Goal: Task Accomplishment & Management: Manage account settings

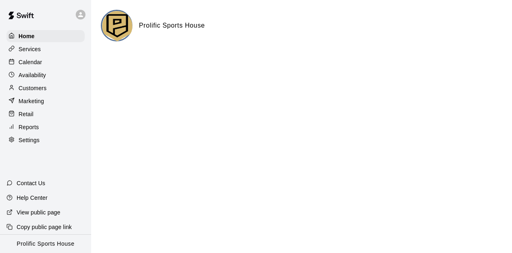
click at [32, 63] on p "Calendar" at bounding box center [31, 62] width 24 height 8
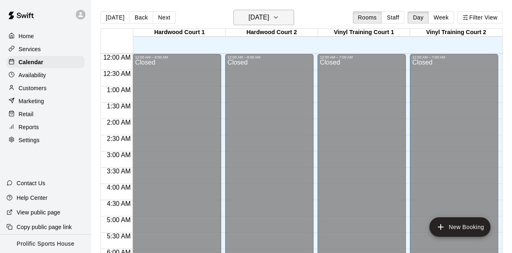
scroll to position [476, 0]
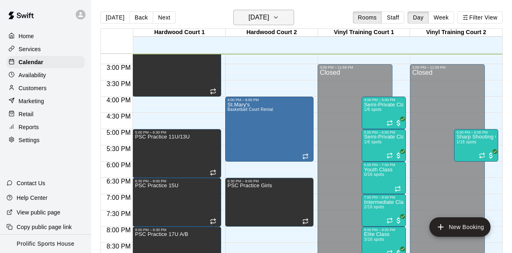
click at [279, 18] on icon "button" at bounding box center [276, 18] width 6 height 10
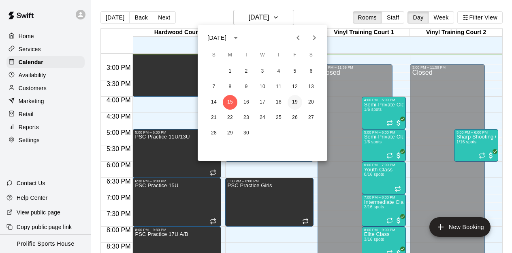
click at [296, 101] on button "19" at bounding box center [295, 102] width 15 height 15
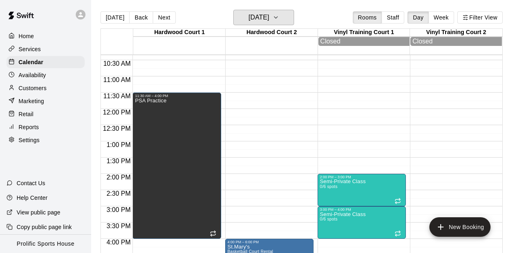
scroll to position [338, 0]
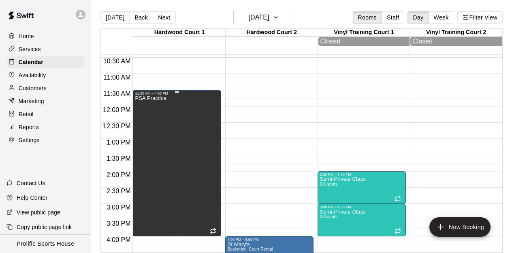
click at [162, 119] on div "PSA Practice" at bounding box center [151, 221] width 32 height 253
click at [143, 129] on button "delete" at bounding box center [143, 123] width 16 height 16
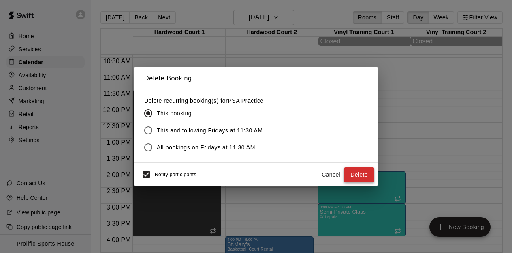
click at [359, 180] on button "Delete" at bounding box center [359, 174] width 30 height 15
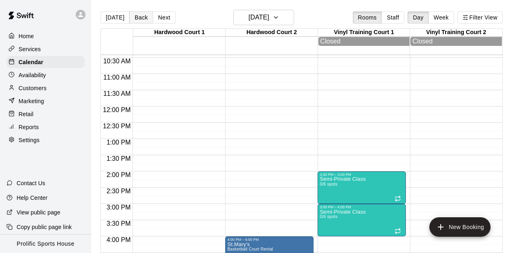
click at [136, 16] on button "Back" at bounding box center [141, 17] width 24 height 12
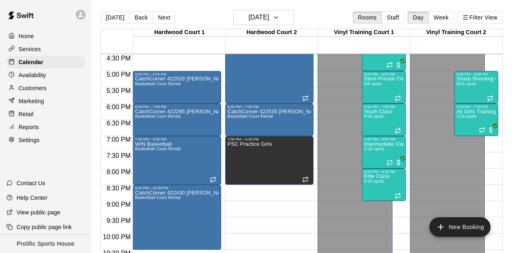
scroll to position [538, 0]
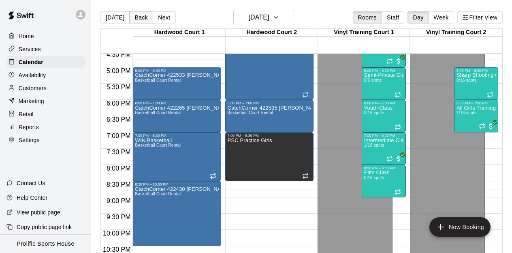
click at [135, 17] on button "Back" at bounding box center [141, 17] width 24 height 12
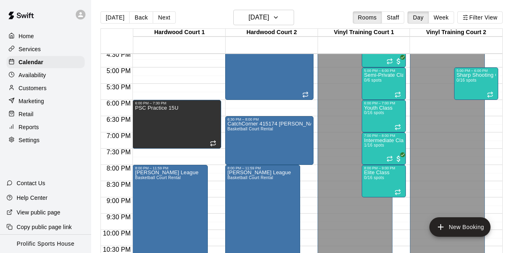
scroll to position [570, 0]
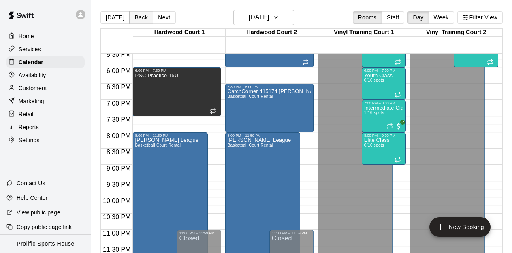
click at [136, 16] on button "Back" at bounding box center [141, 17] width 24 height 12
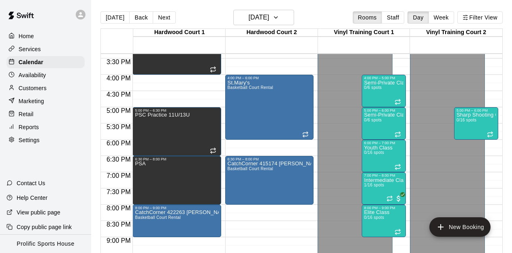
scroll to position [497, 0]
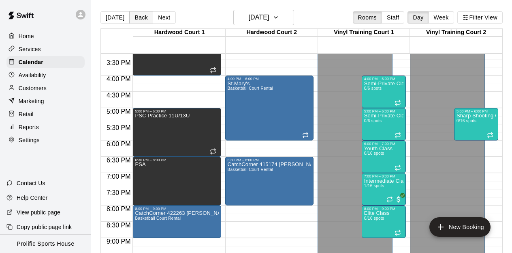
click at [139, 19] on button "Back" at bounding box center [141, 17] width 24 height 12
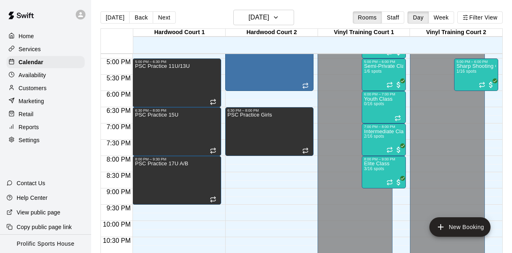
scroll to position [548, 0]
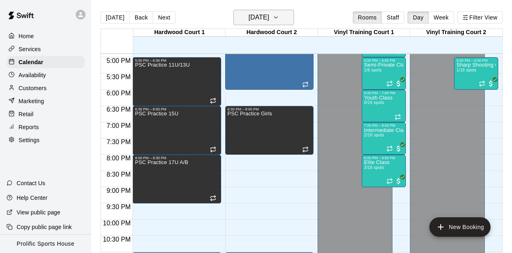
click at [266, 15] on h6 "[DATE]" at bounding box center [259, 17] width 21 height 11
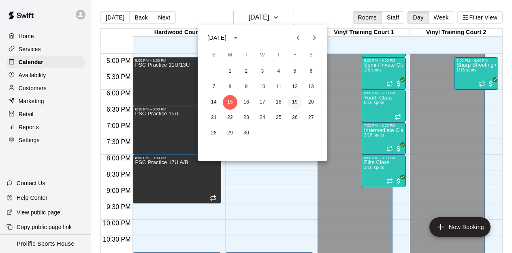
click at [296, 103] on button "19" at bounding box center [295, 102] width 15 height 15
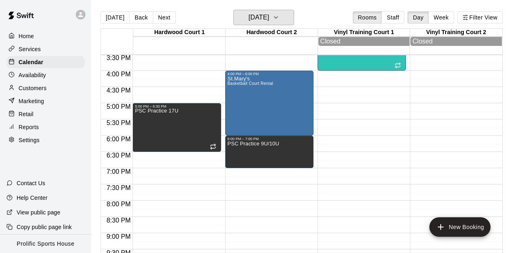
scroll to position [484, 0]
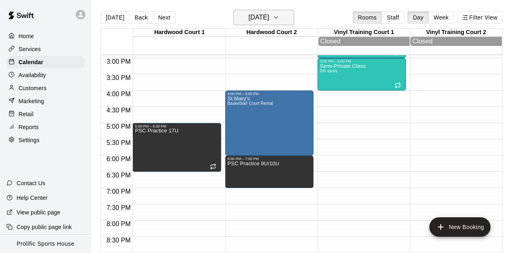
click at [279, 13] on icon "button" at bounding box center [276, 18] width 6 height 10
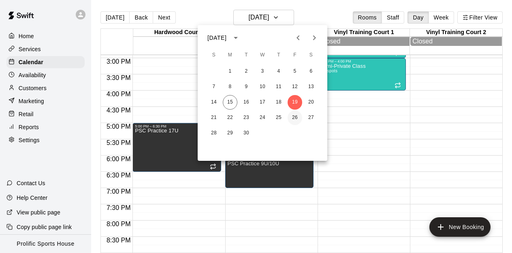
click at [295, 116] on button "26" at bounding box center [295, 117] width 15 height 15
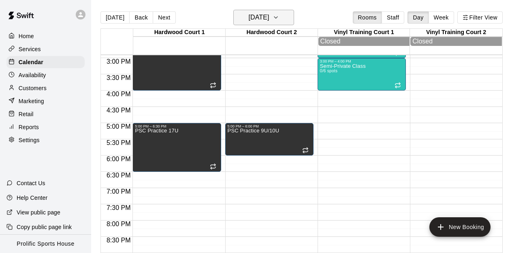
click at [279, 13] on button "[DATE]" at bounding box center [264, 17] width 61 height 15
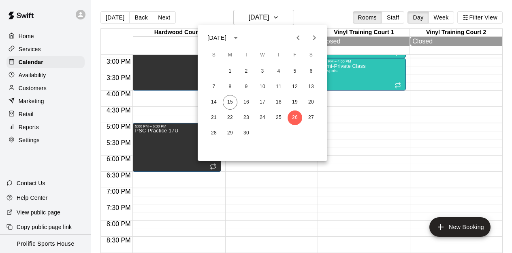
click at [314, 36] on icon "Next month" at bounding box center [314, 37] width 3 height 5
click at [296, 71] on button "3" at bounding box center [295, 71] width 15 height 15
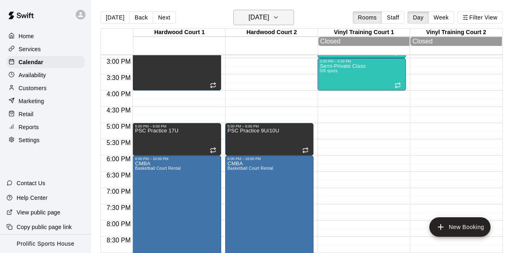
click at [279, 14] on icon "button" at bounding box center [276, 18] width 6 height 10
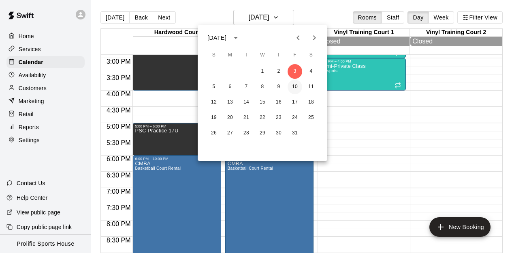
click at [294, 83] on button "10" at bounding box center [295, 86] width 15 height 15
